Goal: Task Accomplishment & Management: Manage account settings

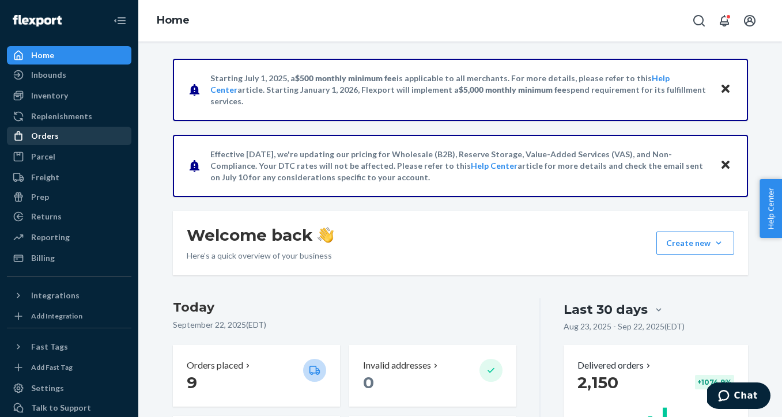
click at [74, 140] on div "Orders" at bounding box center [69, 136] width 122 height 16
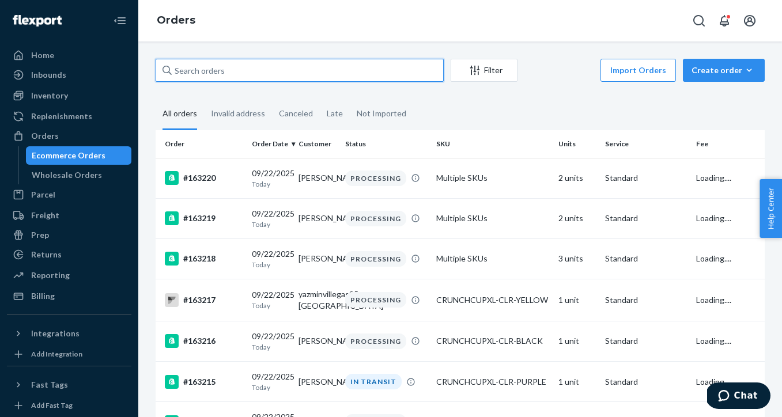
click at [221, 70] on input "text" at bounding box center [300, 70] width 288 height 23
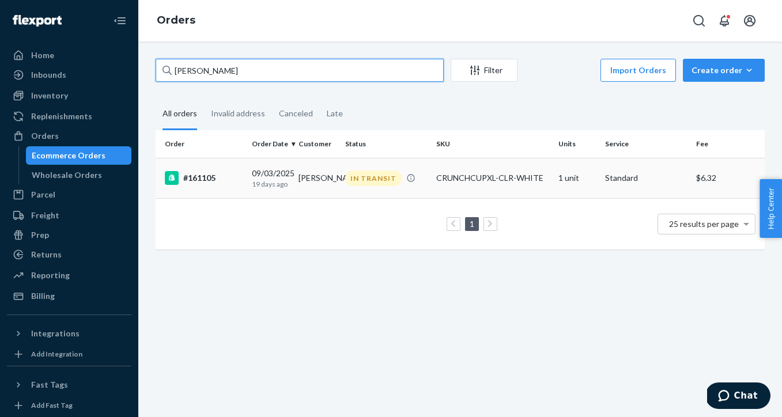
type input "[PERSON_NAME]"
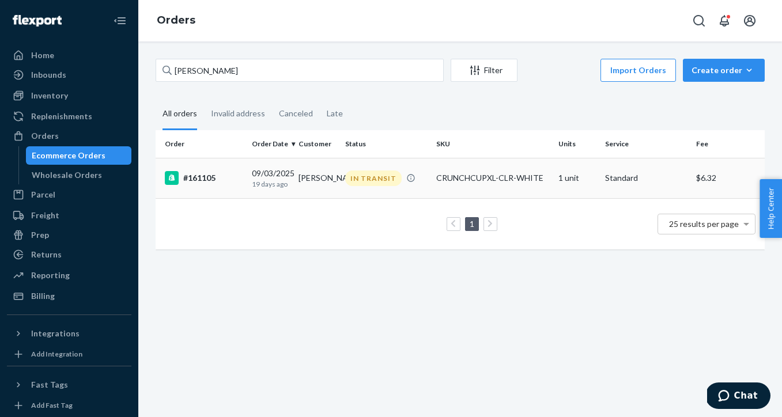
click at [511, 179] on div "CRUNCHCUPXL-CLR-WHITE" at bounding box center [493, 178] width 112 height 12
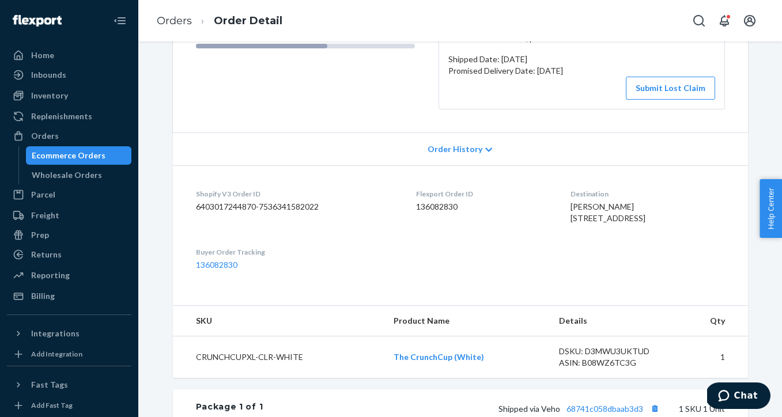
scroll to position [397, 0]
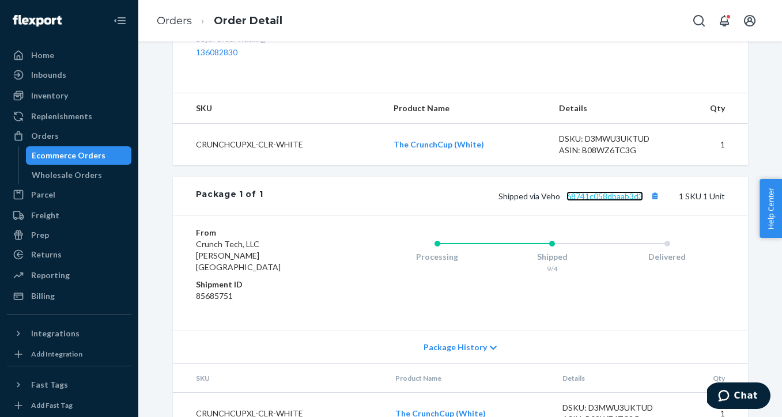
click at [594, 201] on link "68741c058dbaab3d3" at bounding box center [605, 196] width 77 height 10
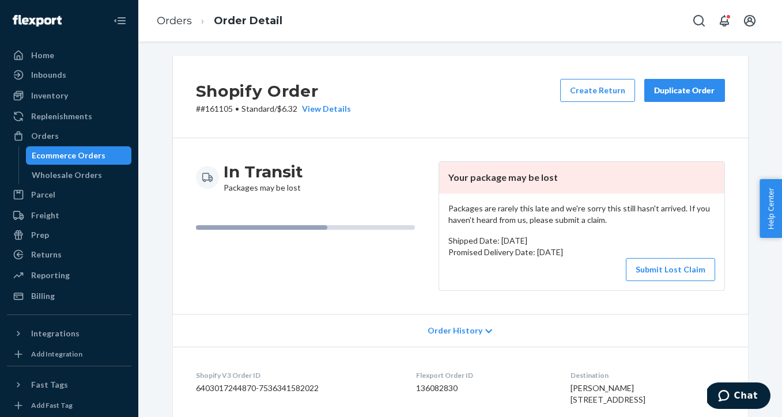
scroll to position [0, 0]
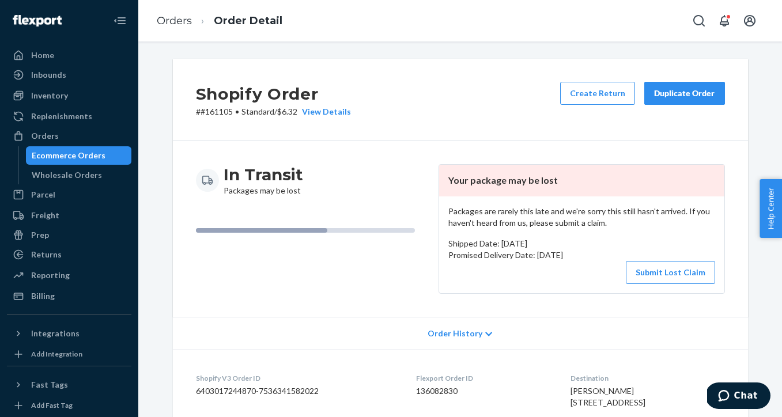
click at [684, 99] on button "Duplicate Order" at bounding box center [685, 93] width 81 height 23
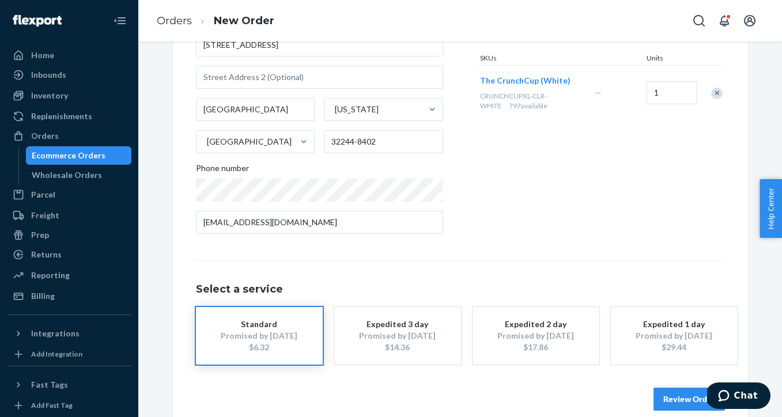
scroll to position [165, 0]
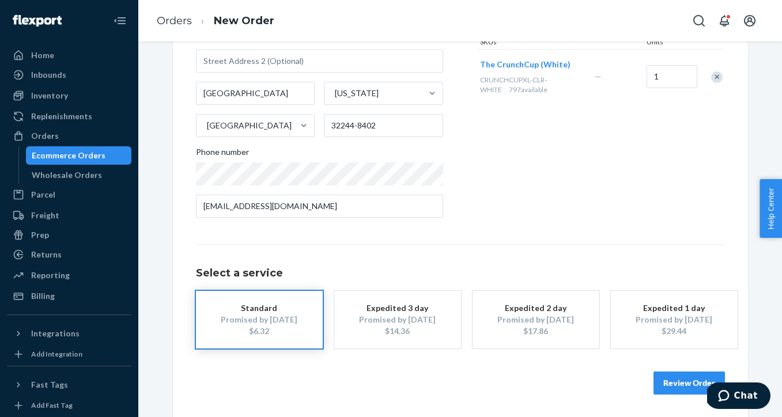
click at [439, 338] on button "Expedited 3 day Promised by [DATE] $14.36" at bounding box center [397, 320] width 127 height 58
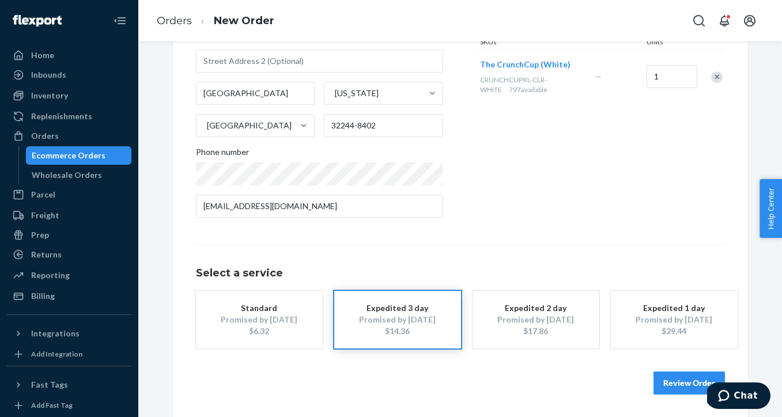
click at [678, 384] on button "Review Order" at bounding box center [690, 383] width 72 height 23
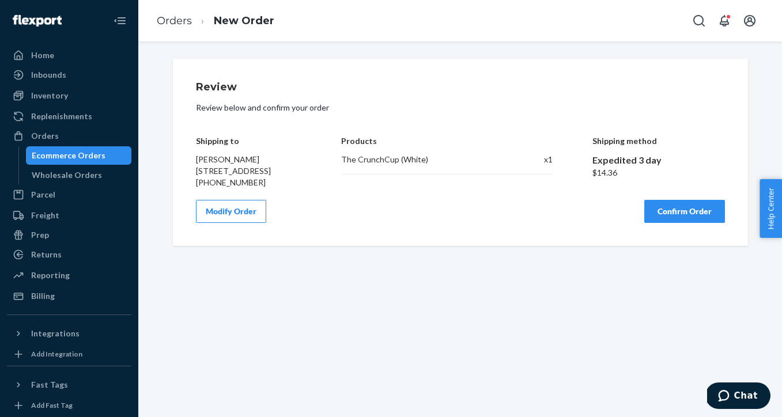
click at [706, 223] on button "Confirm Order" at bounding box center [685, 211] width 81 height 23
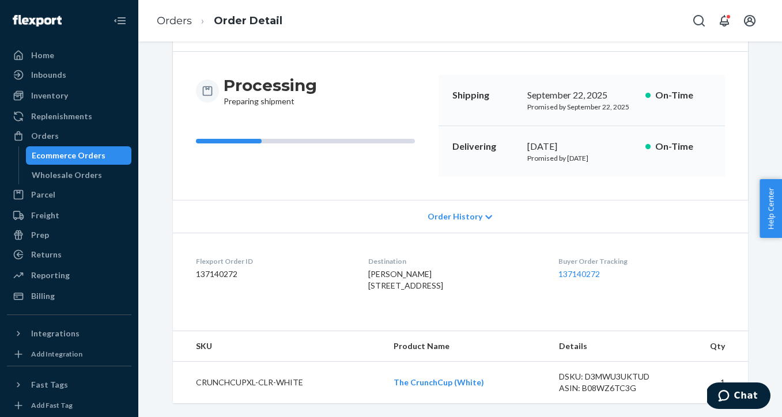
scroll to position [100, 0]
click at [580, 269] on link "137140272" at bounding box center [580, 274] width 42 height 10
click at [187, 20] on link "Orders" at bounding box center [174, 20] width 35 height 13
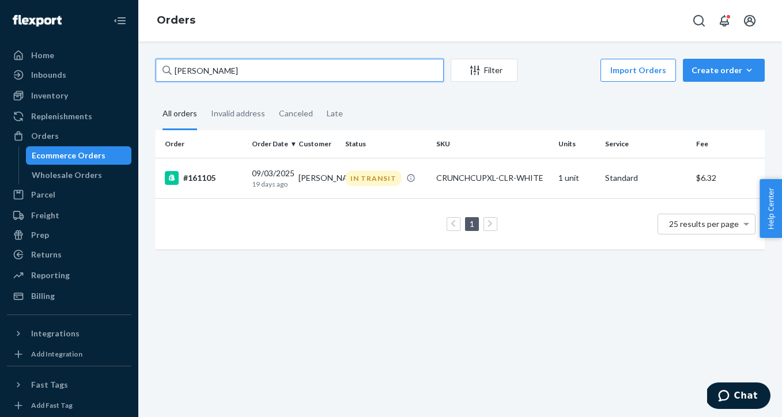
drag, startPoint x: 276, startPoint y: 72, endPoint x: 155, endPoint y: 70, distance: 120.5
click at [156, 70] on input "[PERSON_NAME]" at bounding box center [300, 70] width 288 height 23
paste input "[PERSON_NAME]"
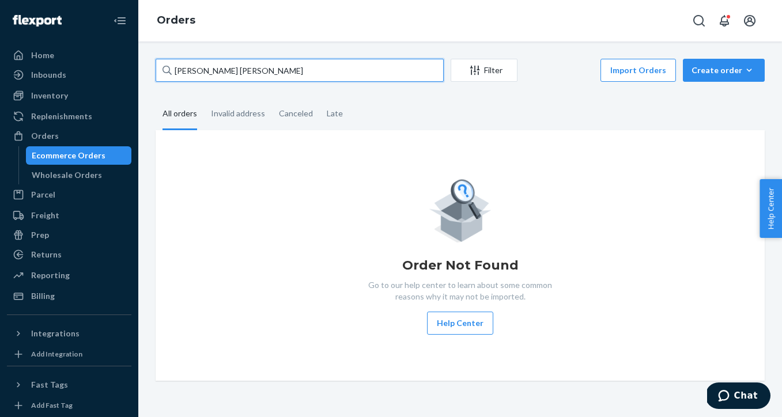
drag, startPoint x: 311, startPoint y: 69, endPoint x: 159, endPoint y: 59, distance: 152.5
click at [159, 58] on div "[PERSON_NAME] [PERSON_NAME] Filter Import Orders Create order Ecommerce order R…" at bounding box center [460, 230] width 644 height 376
paste input "#161513"
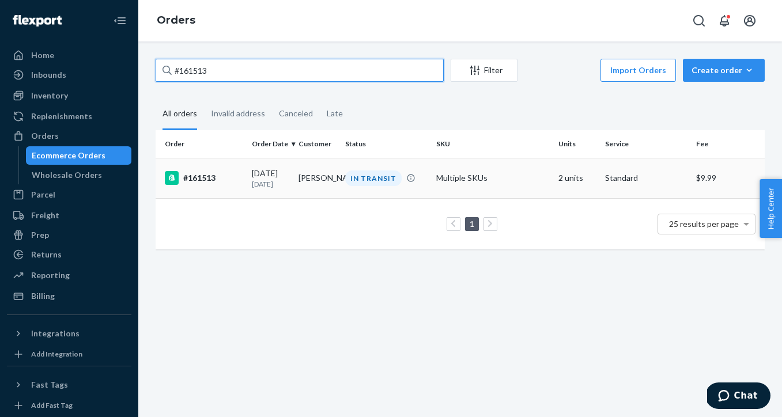
type input "#161513"
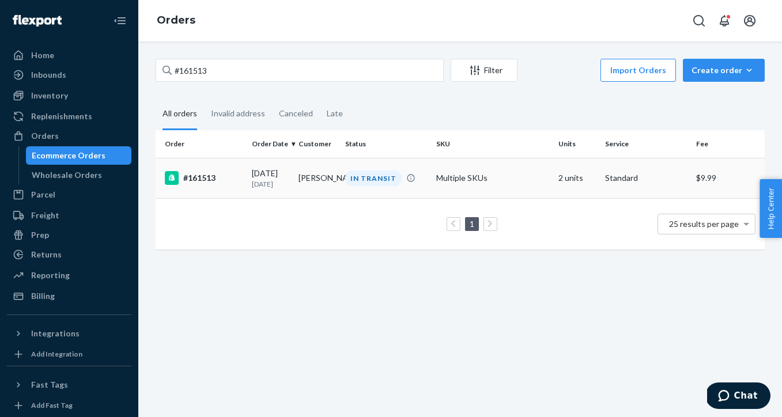
click at [371, 185] on div "IN TRANSIT" at bounding box center [373, 179] width 57 height 16
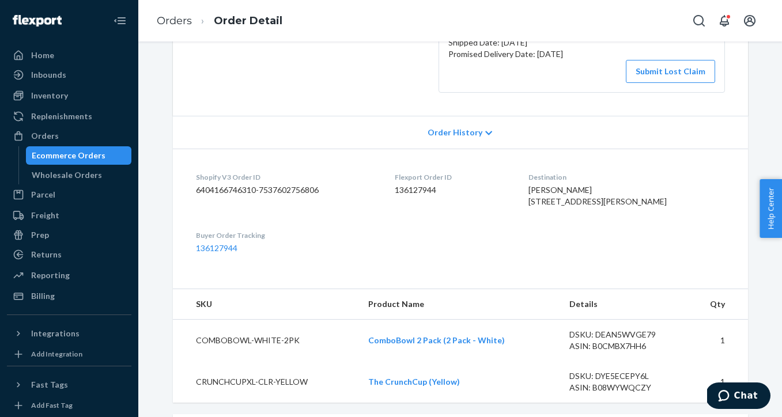
scroll to position [203, 0]
click at [218, 251] on link "136127944" at bounding box center [217, 247] width 42 height 10
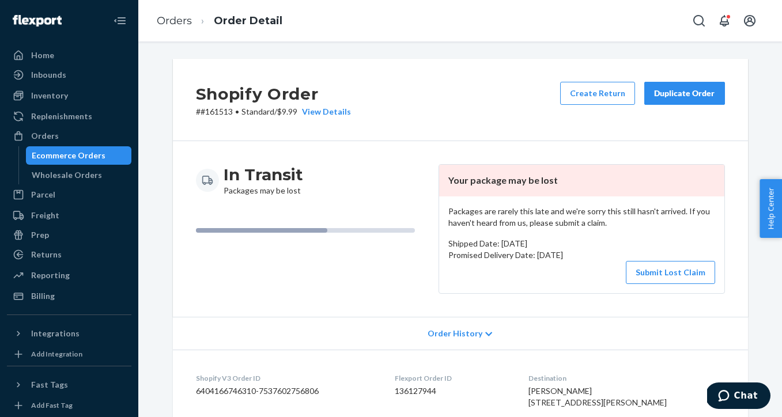
click at [676, 98] on div "Duplicate Order" at bounding box center [684, 94] width 61 height 12
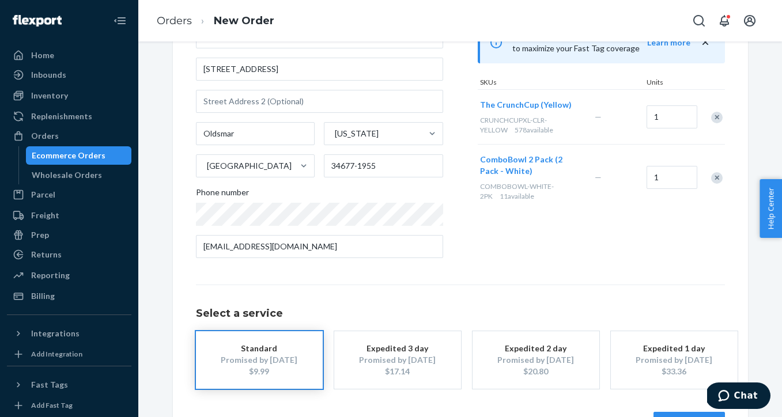
scroll to position [165, 0]
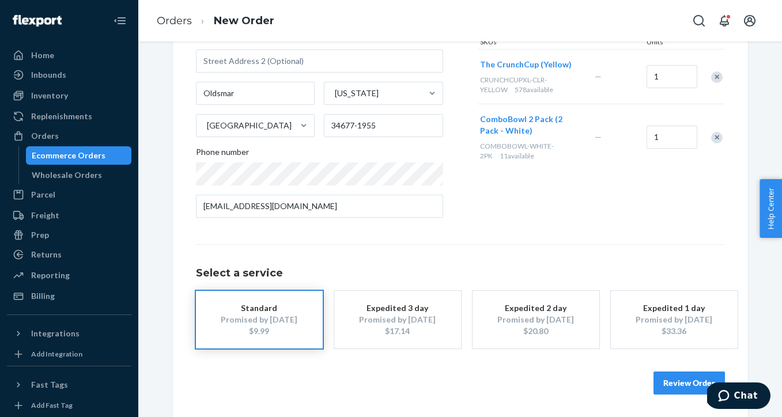
click at [375, 332] on div "$17.14" at bounding box center [398, 332] width 92 height 12
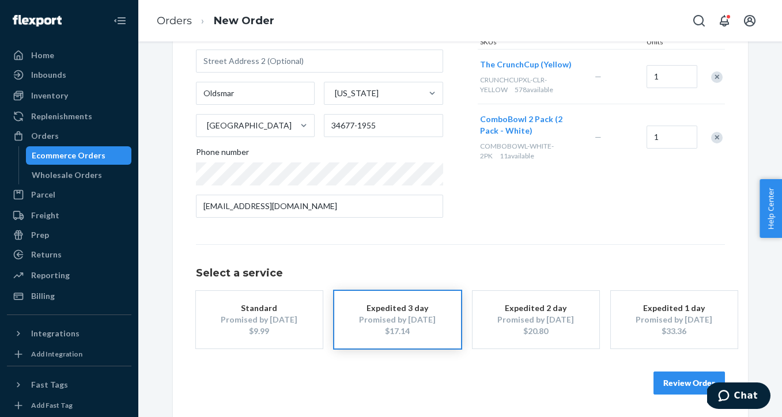
click at [686, 384] on button "Review Order" at bounding box center [690, 383] width 72 height 23
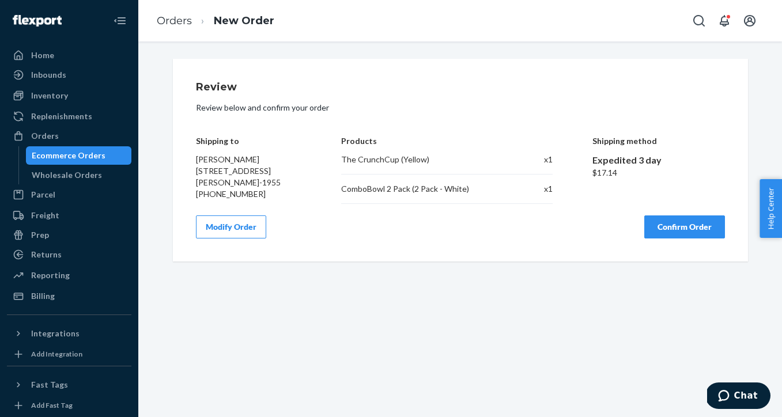
click at [683, 229] on button "Confirm Order" at bounding box center [685, 227] width 81 height 23
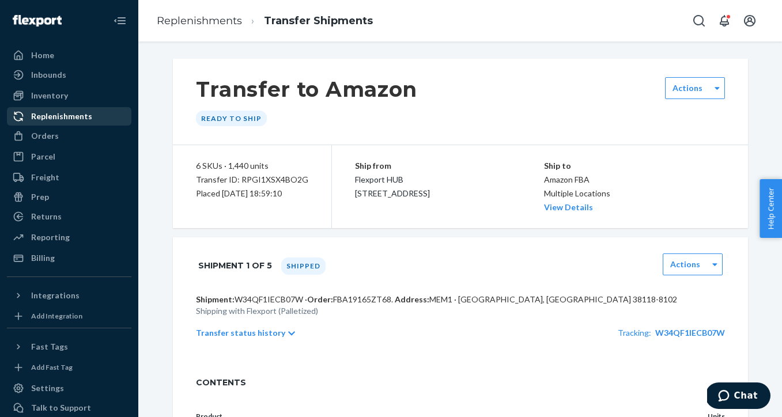
click at [89, 121] on div "Replenishments" at bounding box center [69, 116] width 122 height 16
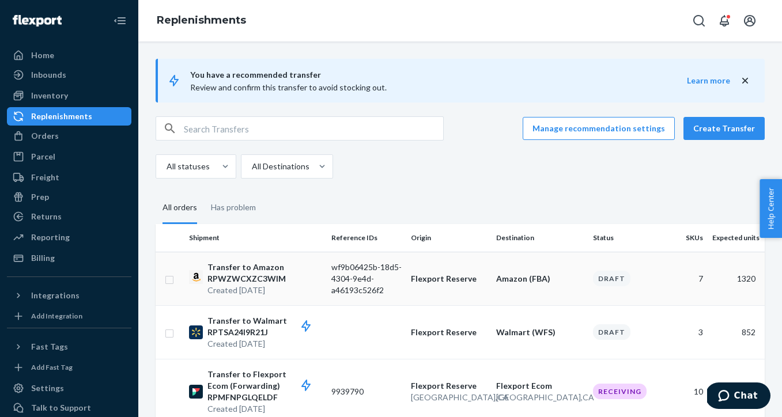
click at [464, 275] on p "Flexport Reserve" at bounding box center [449, 279] width 76 height 12
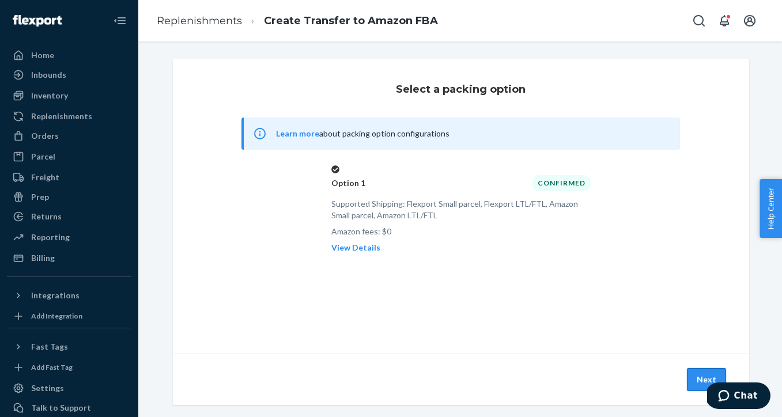
click at [701, 378] on button "Next" at bounding box center [706, 379] width 39 height 23
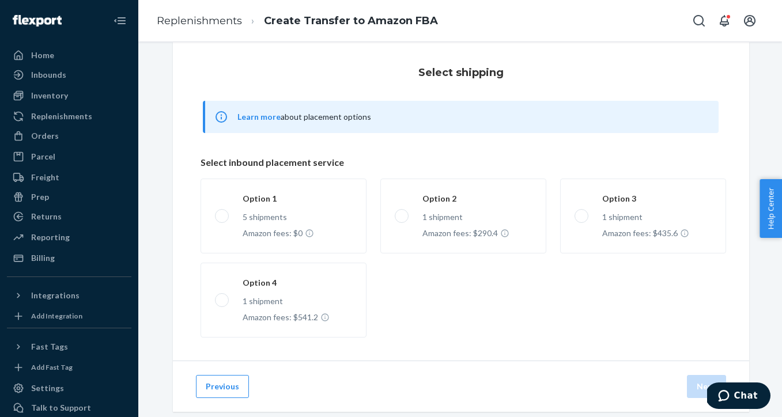
scroll to position [36, 0]
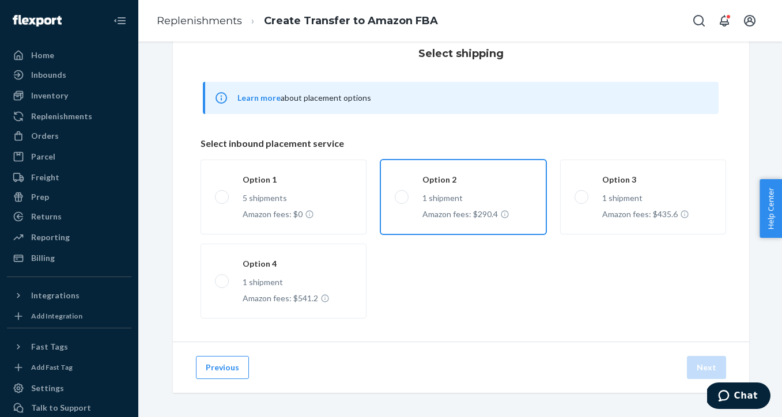
click at [439, 201] on label "Option 2 1 shipment Amazon fees: $290.4" at bounding box center [464, 197] width 166 height 75
click at [402, 201] on input "Option 2 1 shipment Amazon fees: $290.4" at bounding box center [398, 196] width 7 height 7
radio input "true"
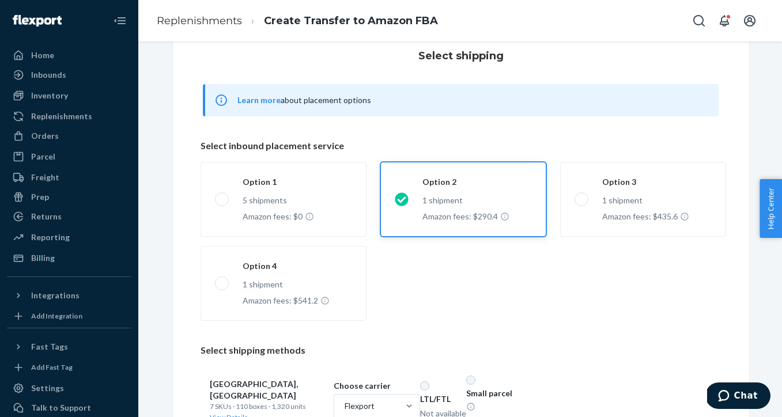
scroll to position [17, 0]
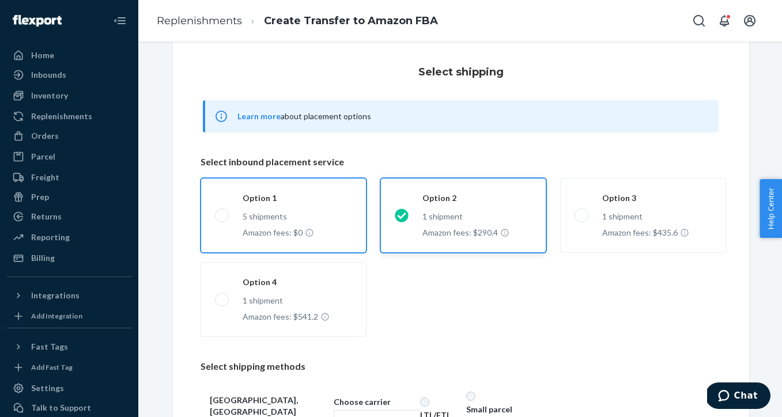
click at [222, 210] on label "Option 1 5 shipments Amazon fees: $0" at bounding box center [284, 215] width 166 height 75
click at [222, 212] on input "Option 1 5 shipments Amazon fees: $0" at bounding box center [218, 215] width 7 height 7
radio input "true"
radio input "false"
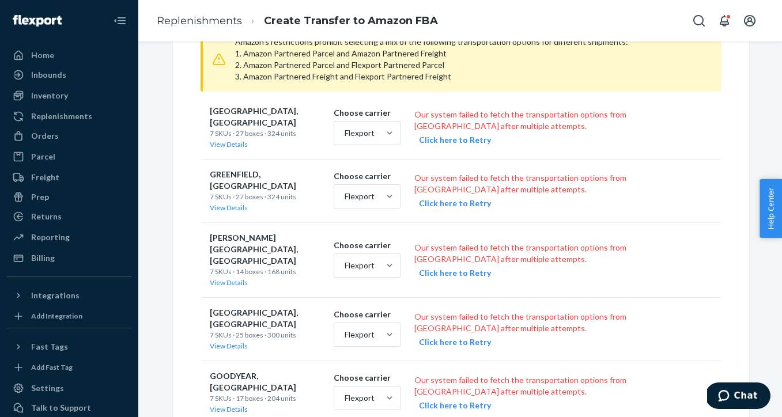
scroll to position [483, 0]
